Goal: Information Seeking & Learning: Get advice/opinions

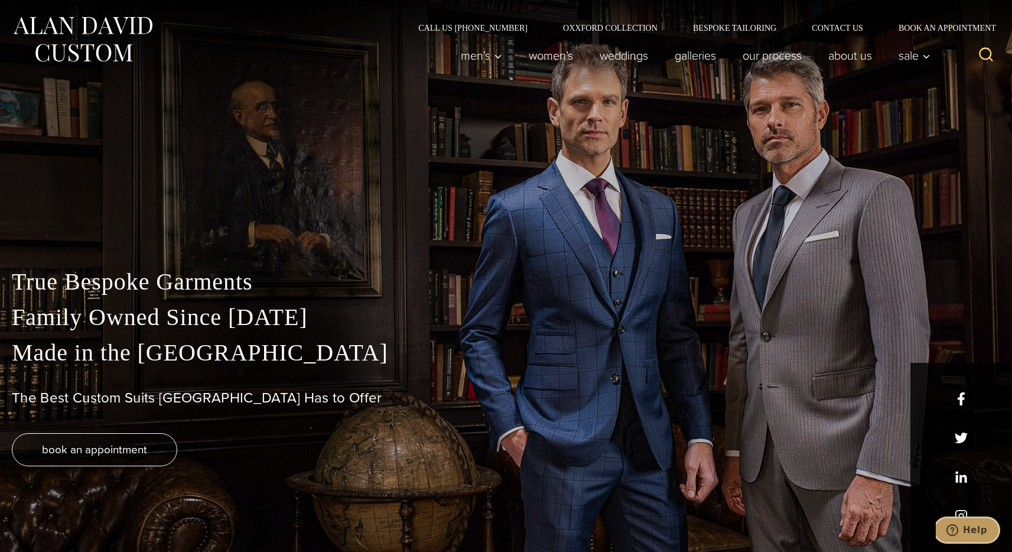
click at [963, 527] on span "Help" at bounding box center [955, 530] width 17 height 12
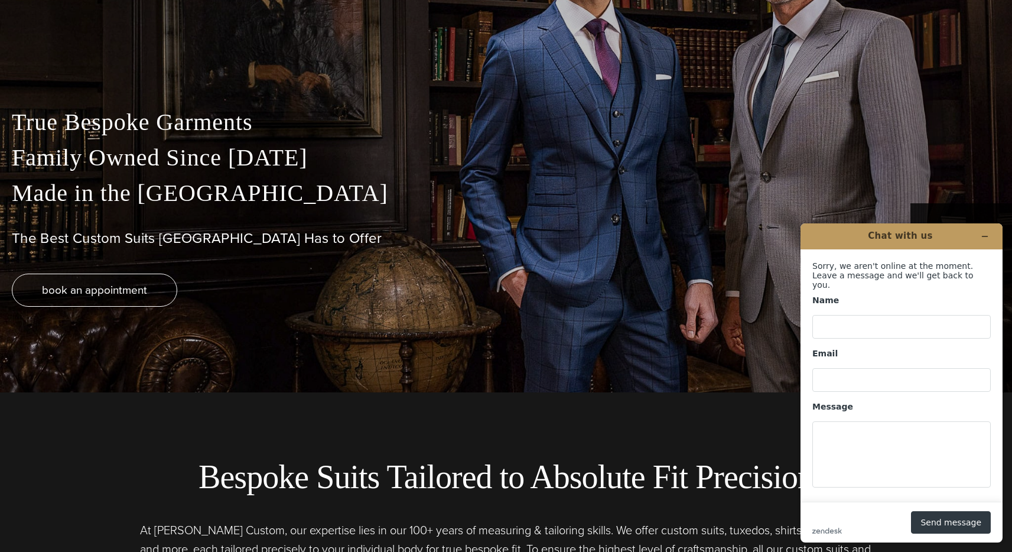
scroll to position [346, 0]
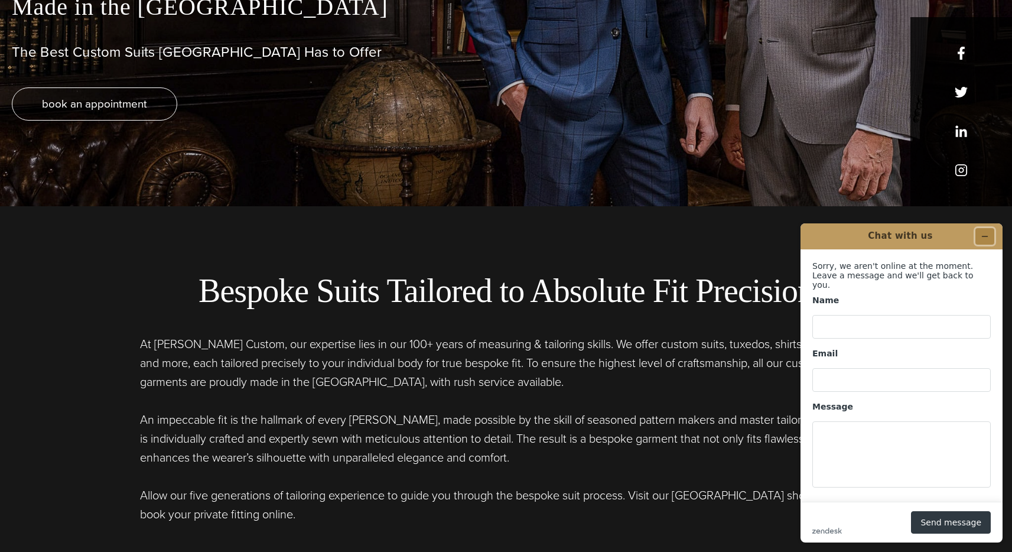
click at [986, 241] on button "Minimize widget" at bounding box center [985, 236] width 19 height 17
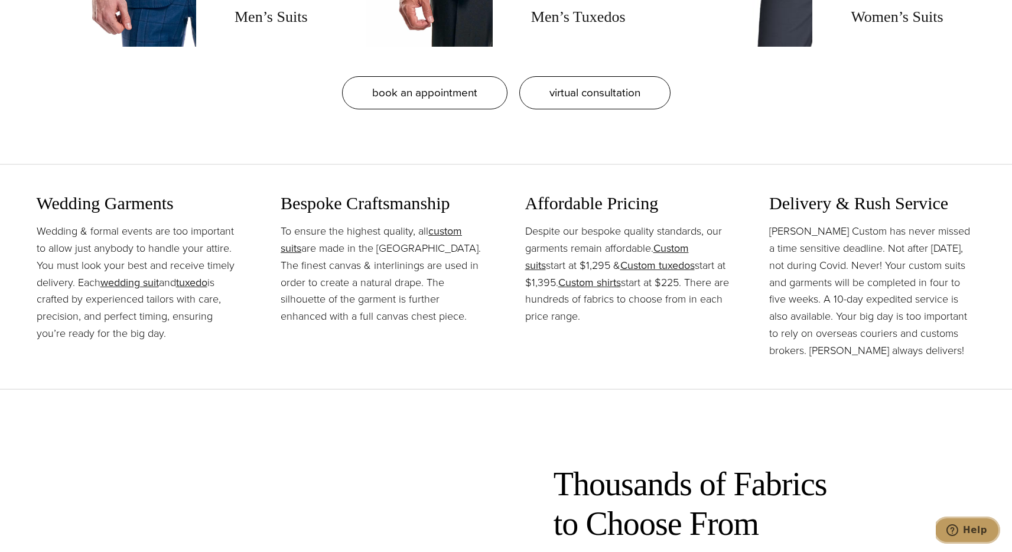
scroll to position [1353, 0]
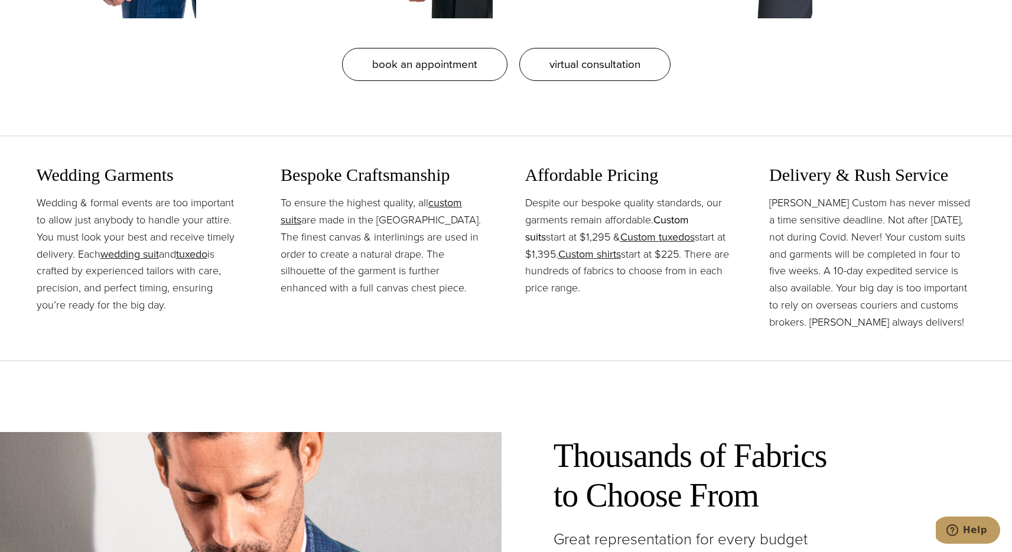
click at [678, 219] on link "Custom suits" at bounding box center [607, 228] width 164 height 33
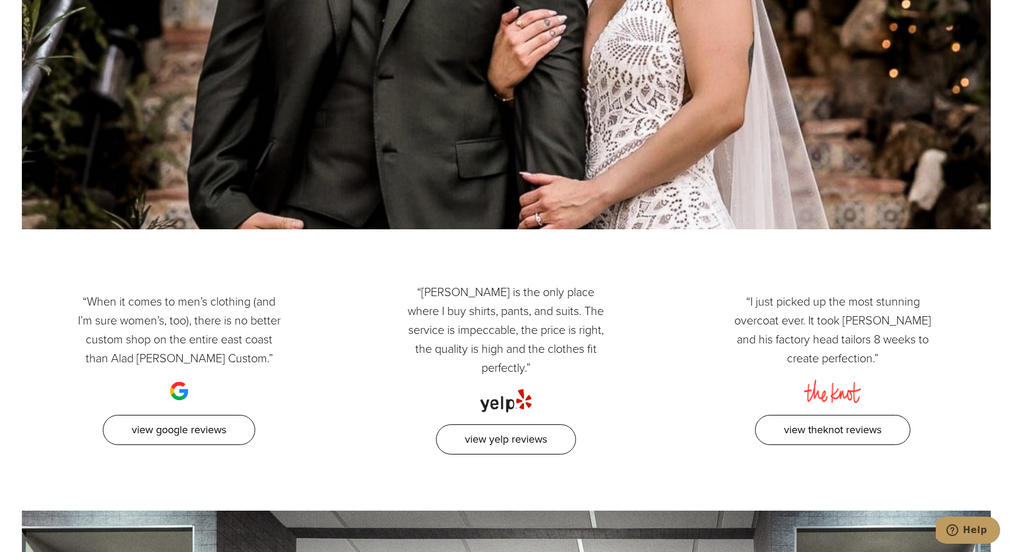
scroll to position [6489, 0]
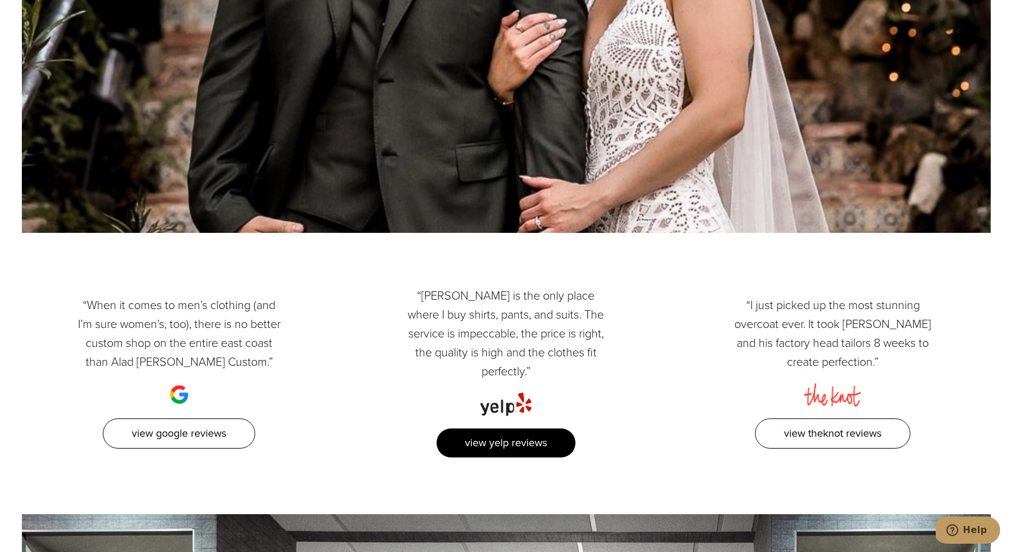
click at [513, 428] on link "View Yelp Reviews" at bounding box center [506, 443] width 140 height 30
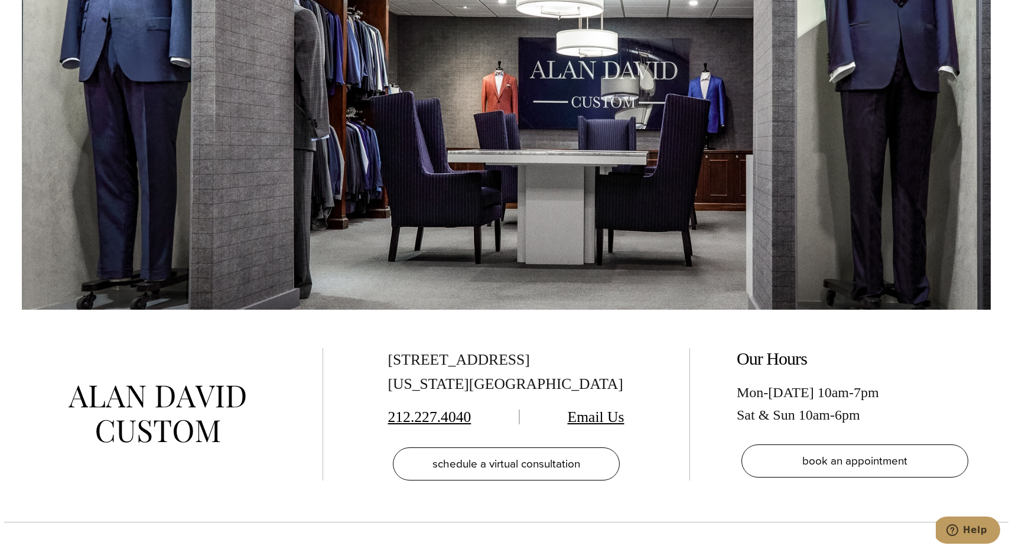
scroll to position [7558, 0]
